Goal: Task Accomplishment & Management: Manage account settings

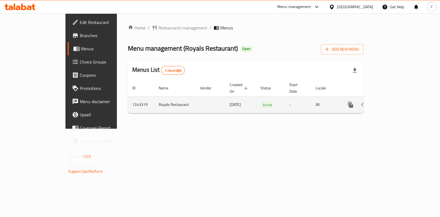
drag, startPoint x: 0, startPoint y: 0, endPoint x: 418, endPoint y: 96, distance: 429.0
click at [393, 101] on icon "enhanced table" at bounding box center [390, 104] width 7 height 7
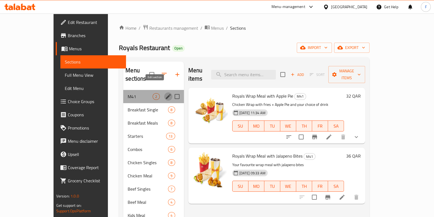
click at [165, 93] on icon "edit" at bounding box center [168, 96] width 7 height 7
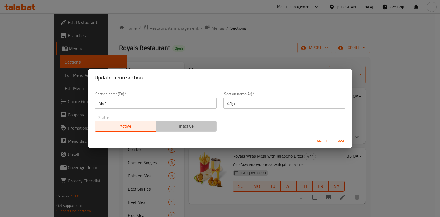
click at [180, 124] on span "Inactive" at bounding box center [186, 126] width 57 height 8
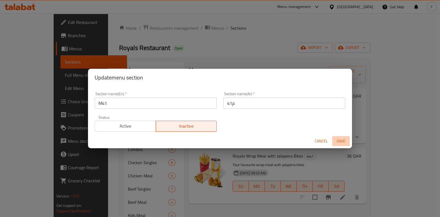
click at [337, 143] on span "Save" at bounding box center [340, 141] width 13 height 7
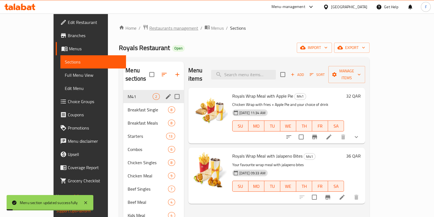
click at [151, 29] on span "Restaurants management" at bounding box center [173, 28] width 49 height 7
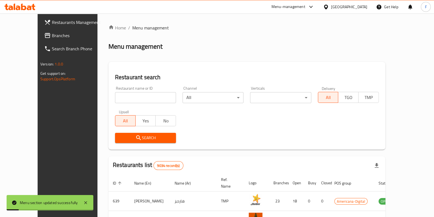
click at [113, 95] on div "Home / Menu management Menu management Restaurant search Restaurant name or ID …" at bounding box center [247, 196] width 277 height 345
click at [115, 95] on input "search" at bounding box center [145, 97] width 61 height 11
type input "royals"
click button "Search" at bounding box center [145, 138] width 61 height 10
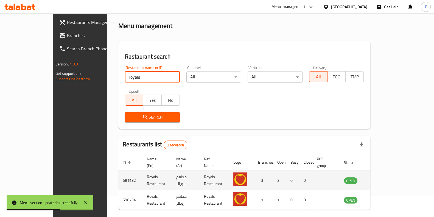
scroll to position [37, 0]
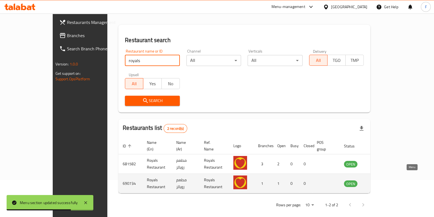
click at [380, 180] on icon "enhanced table" at bounding box center [376, 183] width 7 height 7
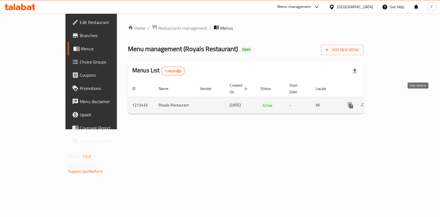
click at [393, 102] on icon "enhanced table" at bounding box center [390, 105] width 7 height 7
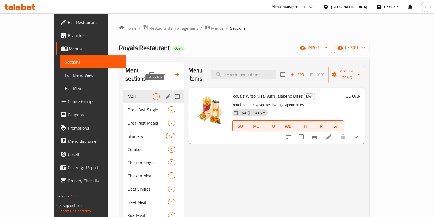
click at [165, 93] on icon "edit" at bounding box center [168, 96] width 7 height 7
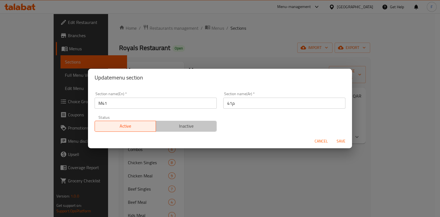
click at [185, 128] on span "Inactive" at bounding box center [186, 126] width 57 height 8
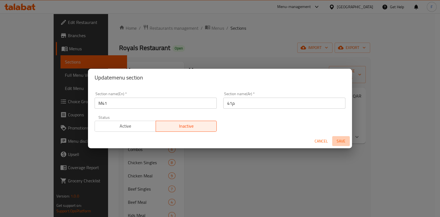
click at [335, 141] on button "Save" at bounding box center [341, 141] width 18 height 10
